Goal: Use online tool/utility: Use online tool/utility

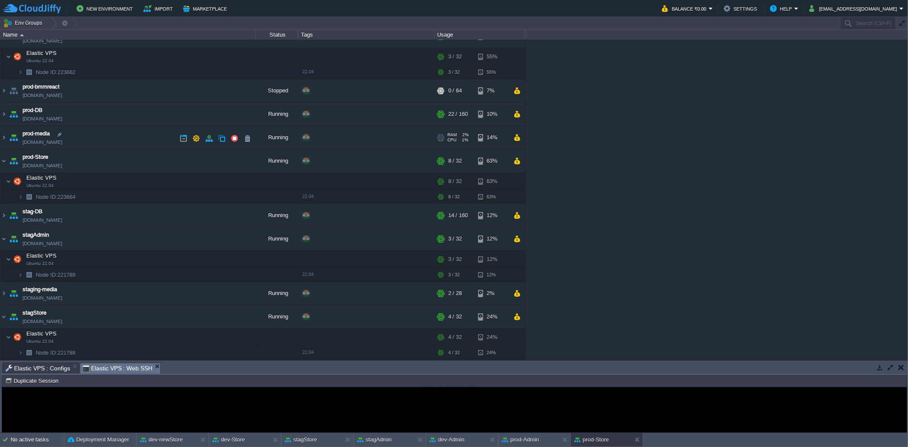
scroll to position [273, 0]
click at [165, 276] on button "dev-newStore" at bounding box center [161, 440] width 43 height 9
click at [202, 276] on button at bounding box center [205, 440] width 9 height 9
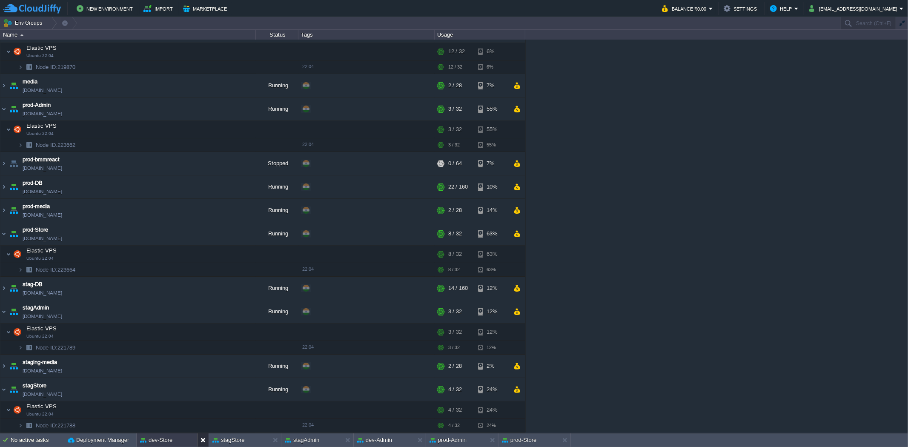
scroll to position [201, 0]
click at [202, 276] on button at bounding box center [205, 440] width 9 height 9
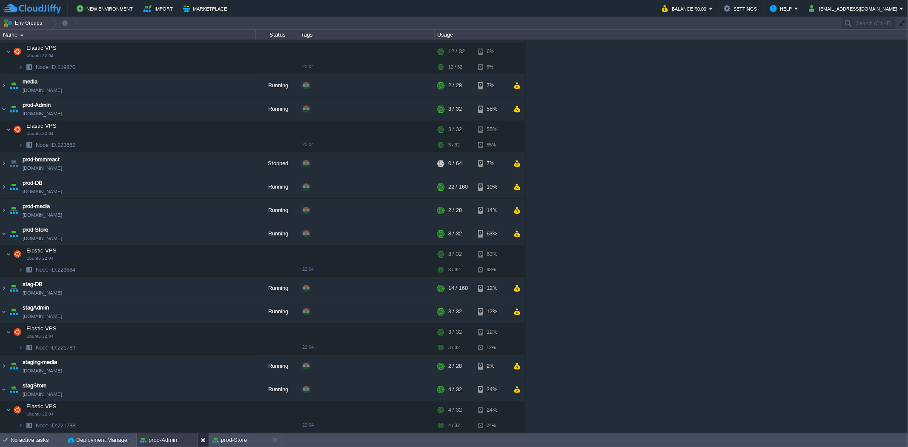
click at [202, 276] on button at bounding box center [205, 440] width 9 height 9
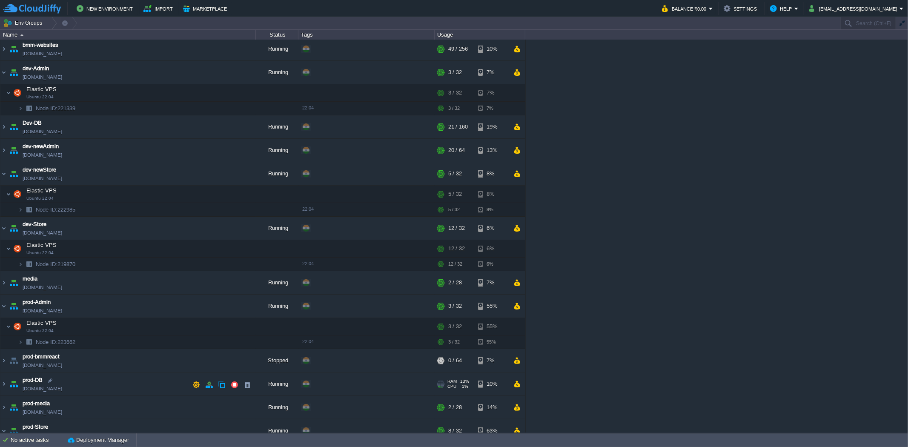
scroll to position [0, 0]
click at [2, 152] on img at bounding box center [3, 152] width 7 height 23
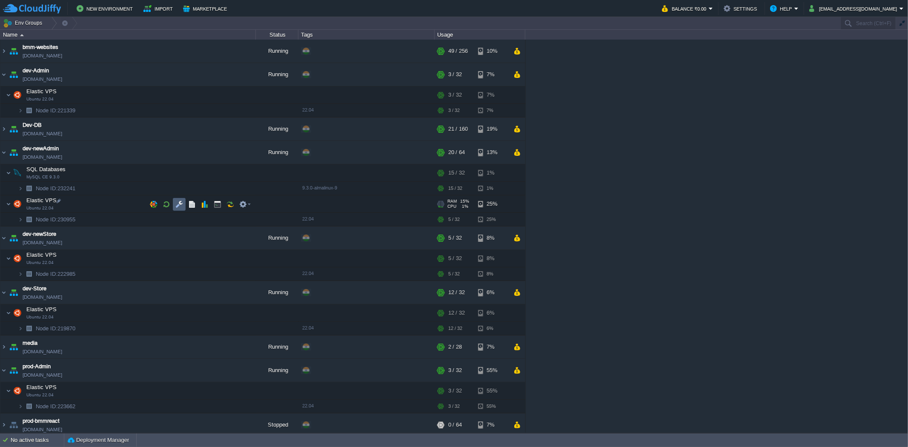
click at [175, 201] on td at bounding box center [179, 204] width 13 height 13
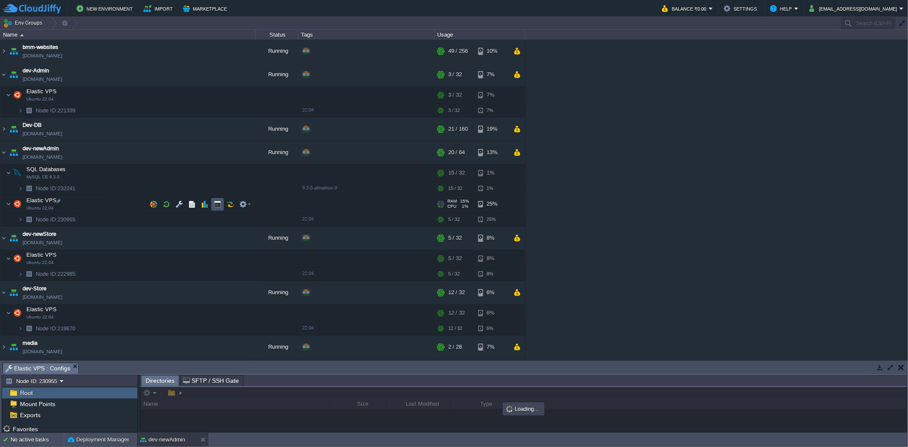
click at [214, 202] on button "button" at bounding box center [218, 205] width 8 height 8
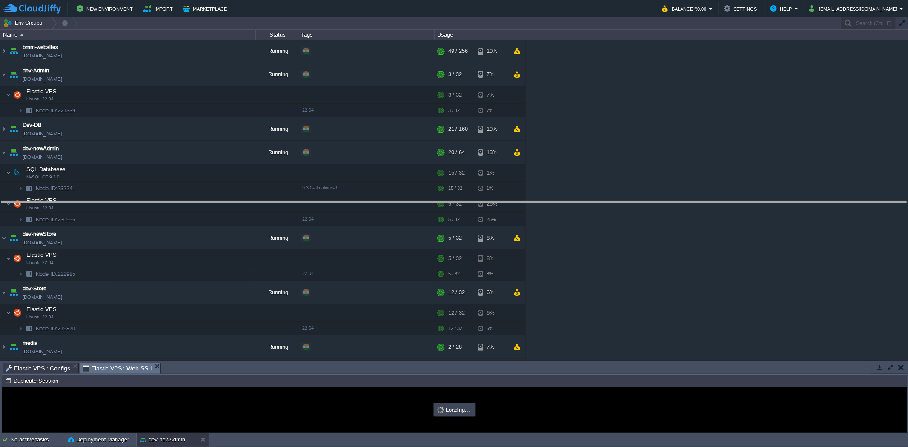
drag, startPoint x: 231, startPoint y: 367, endPoint x: 221, endPoint y: 113, distance: 254.4
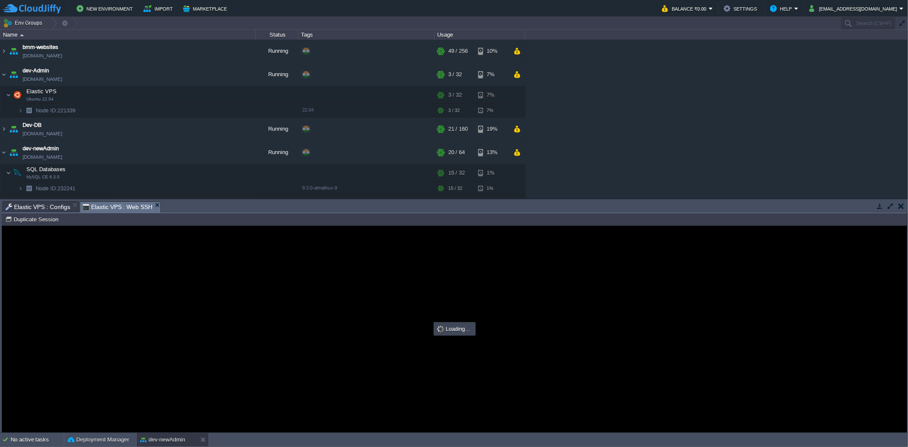
click at [40, 209] on span "Elastic VPS : Configs" at bounding box center [38, 207] width 65 height 10
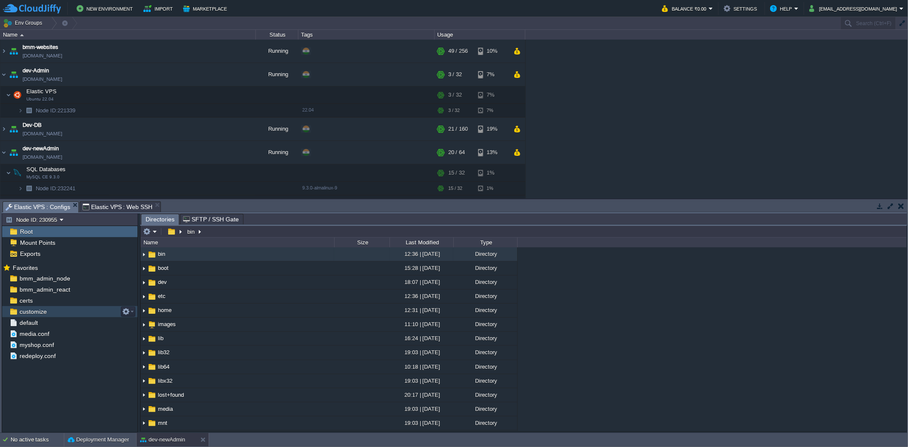
click at [44, 276] on span "customize" at bounding box center [33, 312] width 30 height 8
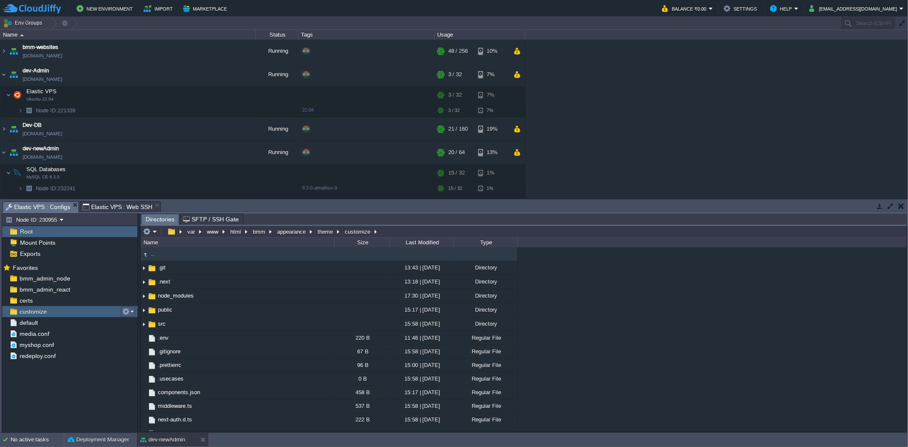
click at [131, 276] on em at bounding box center [127, 312] width 11 height 8
click at [145, 276] on span "Copy Path" at bounding box center [147, 324] width 26 height 6
type textarea "/var/www/html/bmm/appearance/theme/customize"
type input "#000000"
click at [122, 208] on span "Elastic VPS : Web SSH" at bounding box center [118, 207] width 70 height 10
